Goal: Information Seeking & Learning: Understand process/instructions

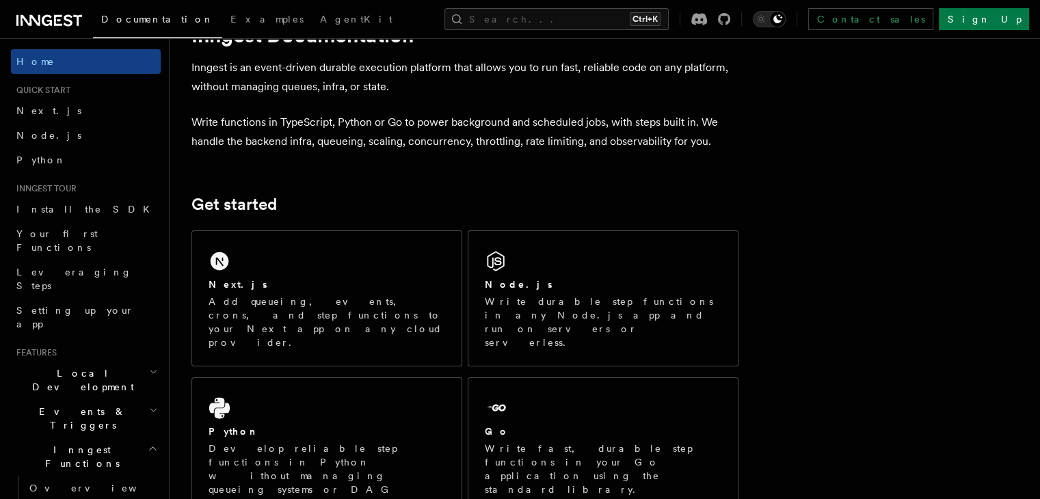
scroll to position [68, 0]
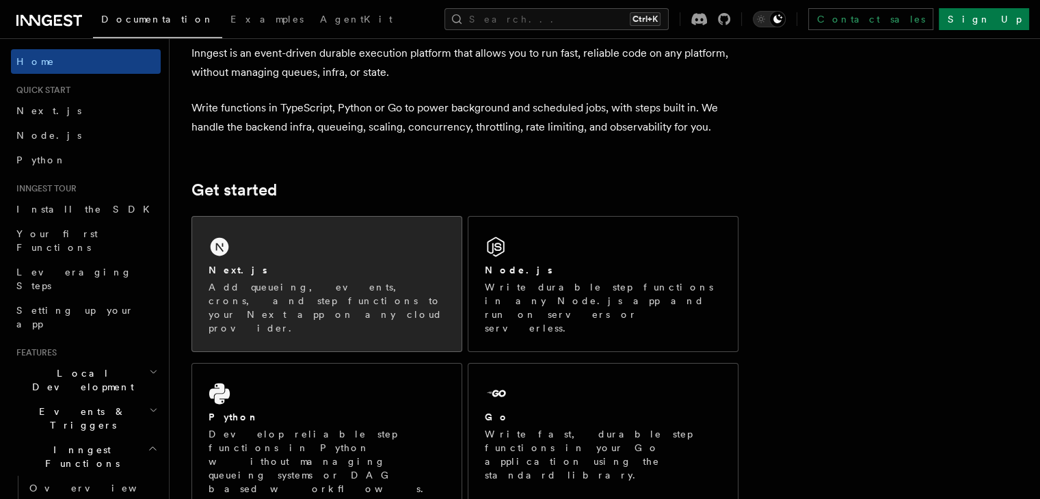
click at [336, 290] on p "Add queueing, events, crons, and step functions to your Next app on any cloud p…" at bounding box center [327, 307] width 237 height 55
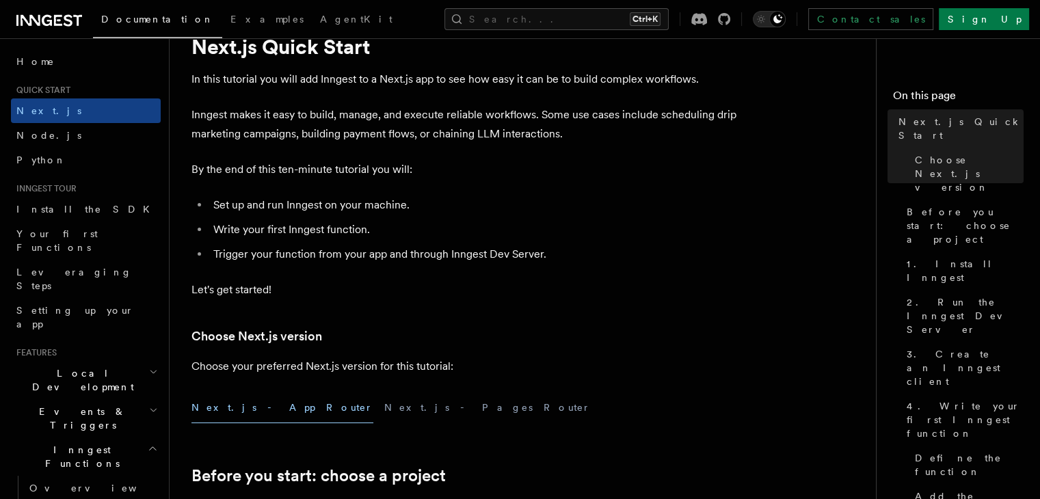
scroll to position [57, 0]
click at [714, 110] on p "Inngest makes it easy to build, manage, and execute reliable workflows. Some us…" at bounding box center [465, 124] width 547 height 38
click at [460, 135] on p "Inngest makes it easy to build, manage, and execute reliable workflows. Some us…" at bounding box center [465, 124] width 547 height 38
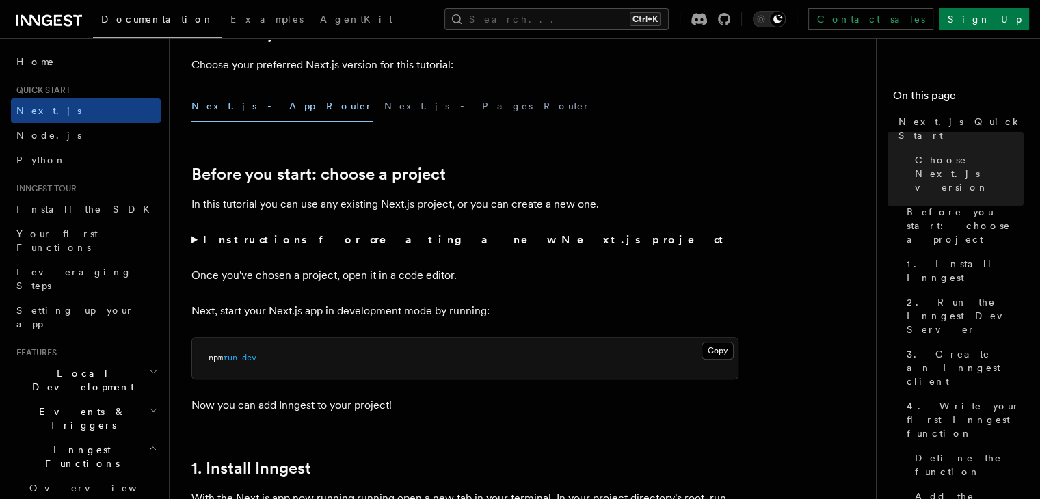
scroll to position [360, 0]
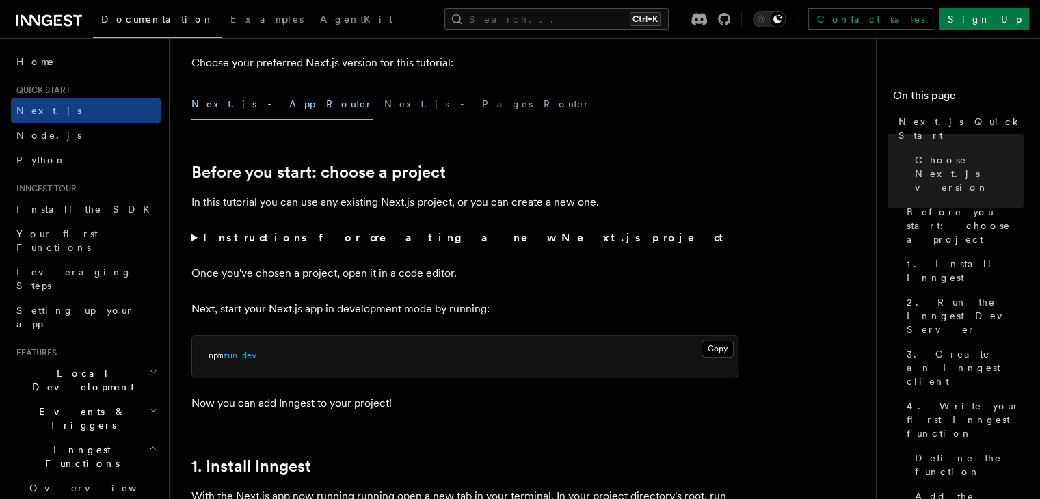
click at [192, 237] on summary "Instructions for creating a new Next.js project" at bounding box center [465, 237] width 547 height 19
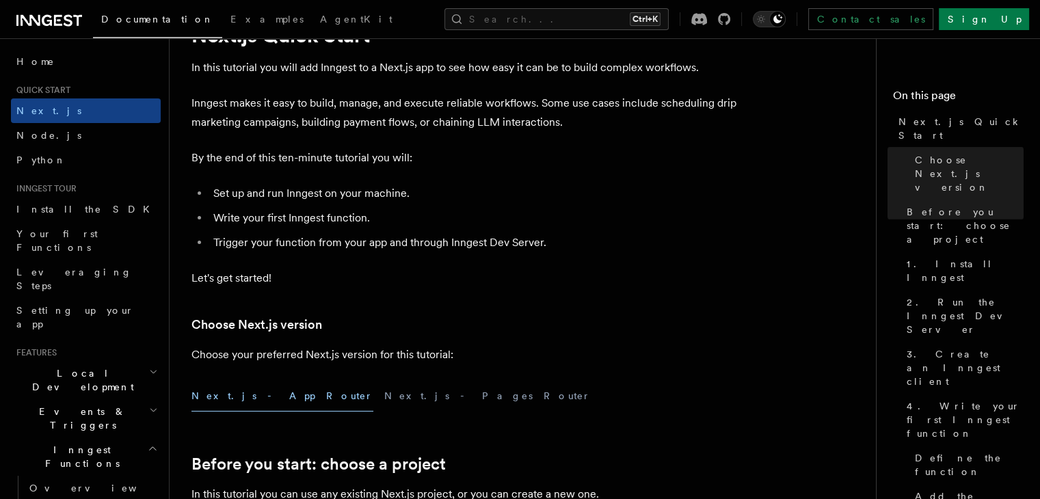
scroll to position [0, 0]
